Goal: Navigation & Orientation: Find specific page/section

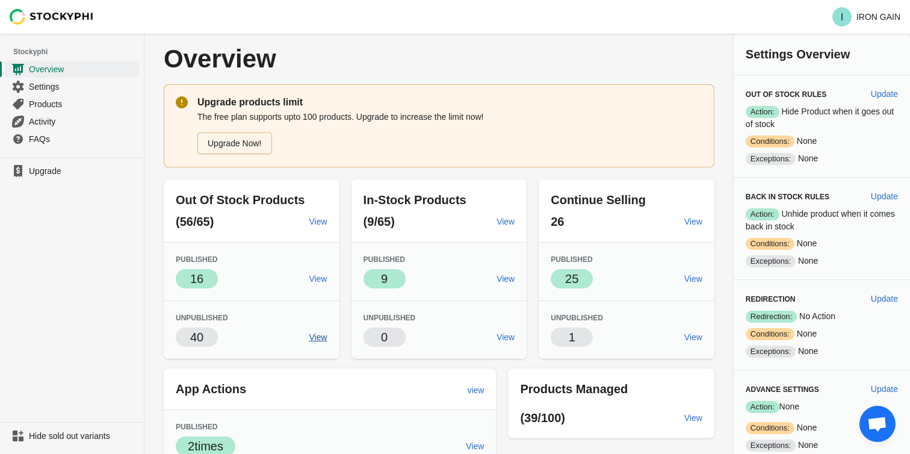
click at [318, 339] on span "View" at bounding box center [318, 337] width 18 height 10
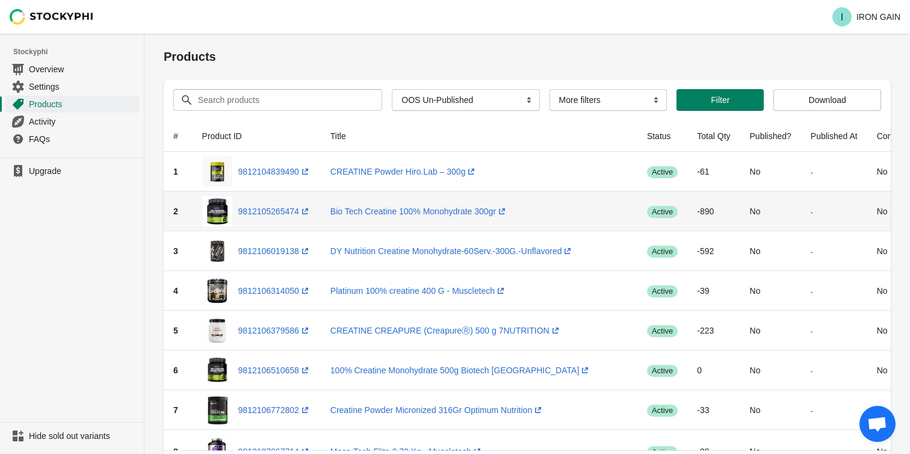
click at [649, 209] on span "Success active" at bounding box center [662, 212] width 31 height 12
click at [428, 210] on link "Bio Tech Creatine 100% Monohydrate 300gr (opens a new window)" at bounding box center [419, 211] width 178 height 10
click at [273, 209] on link "9812105265474 (opens a new window)" at bounding box center [274, 211] width 73 height 10
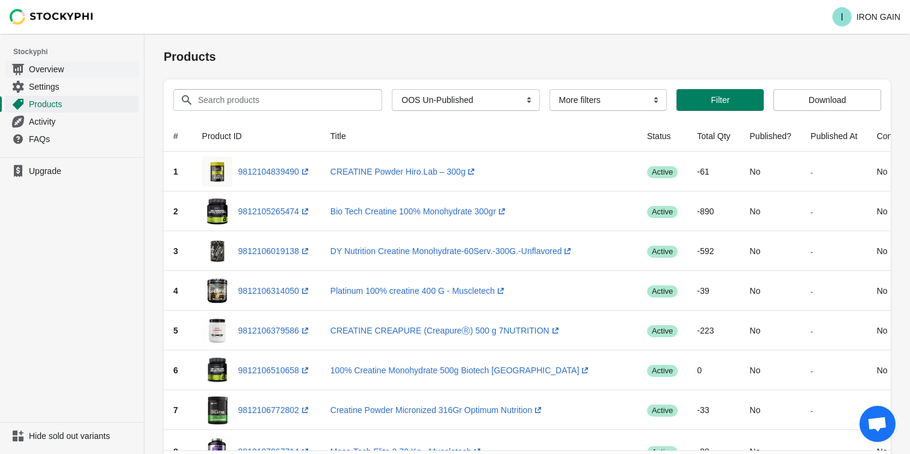
click at [67, 70] on span "Overview" at bounding box center [83, 69] width 108 height 12
